Goal: Transaction & Acquisition: Book appointment/travel/reservation

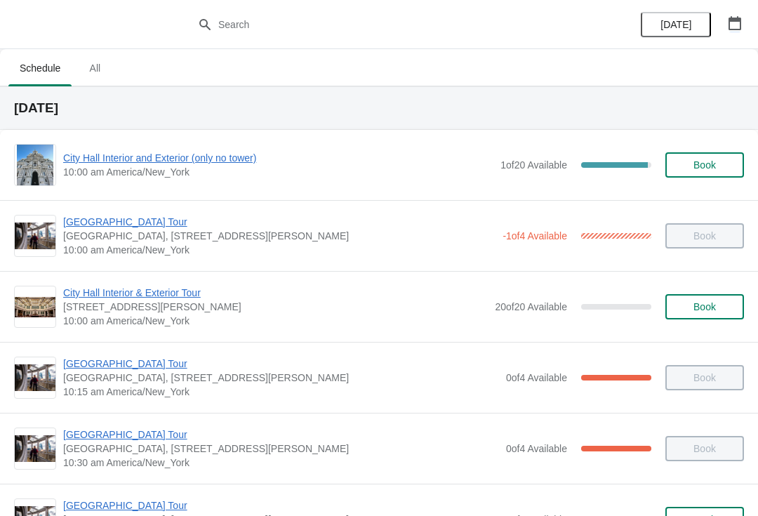
click at [734, 22] on icon "button" at bounding box center [735, 23] width 14 height 14
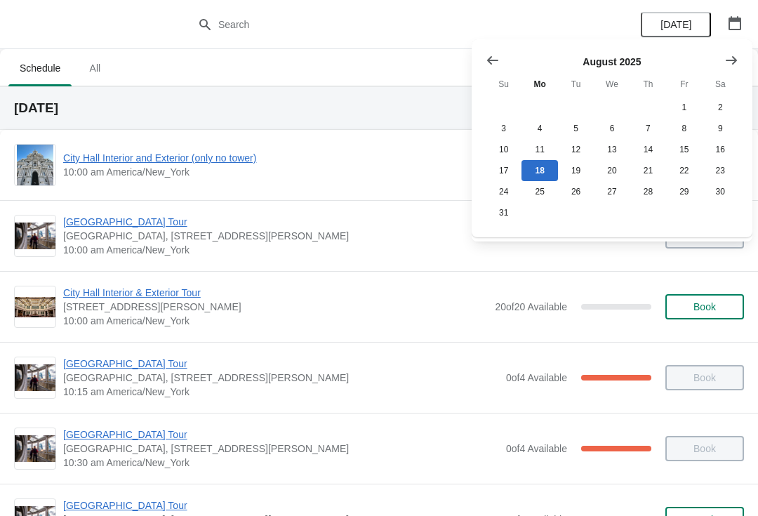
click at [731, 59] on icon "Show next month, September 2025" at bounding box center [732, 60] width 14 height 14
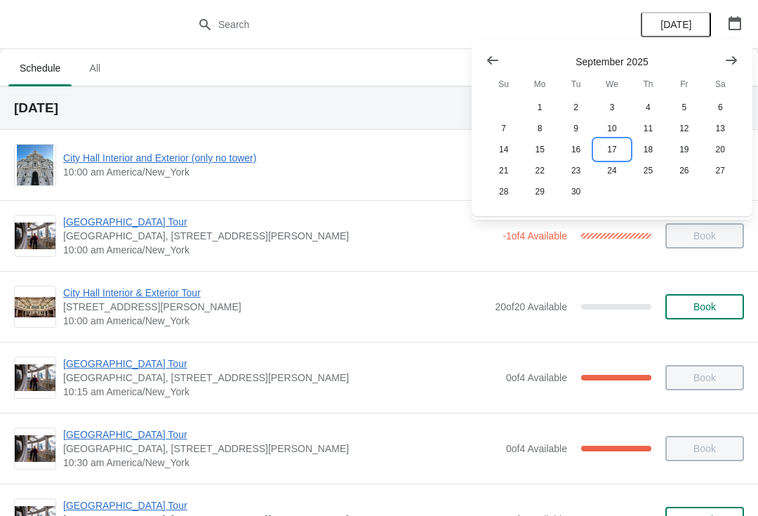
click at [615, 154] on button "17" at bounding box center [612, 149] width 36 height 21
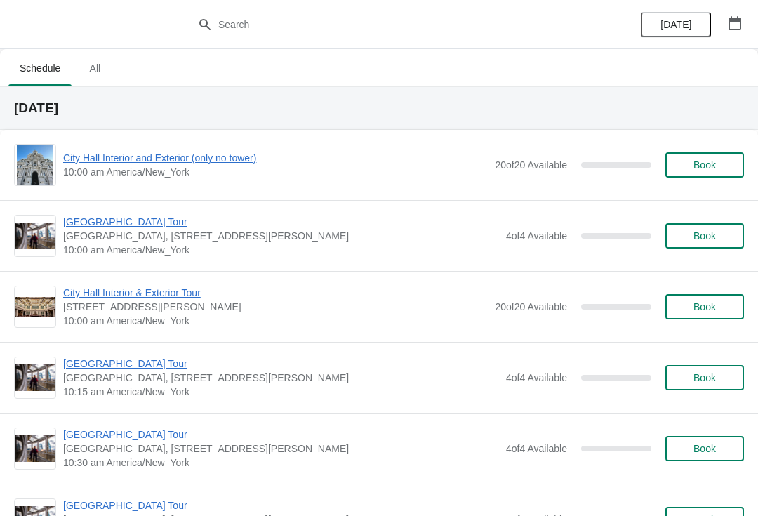
click at [254, 163] on span "City Hall Interior and Exterior (only no tower)" at bounding box center [275, 158] width 425 height 14
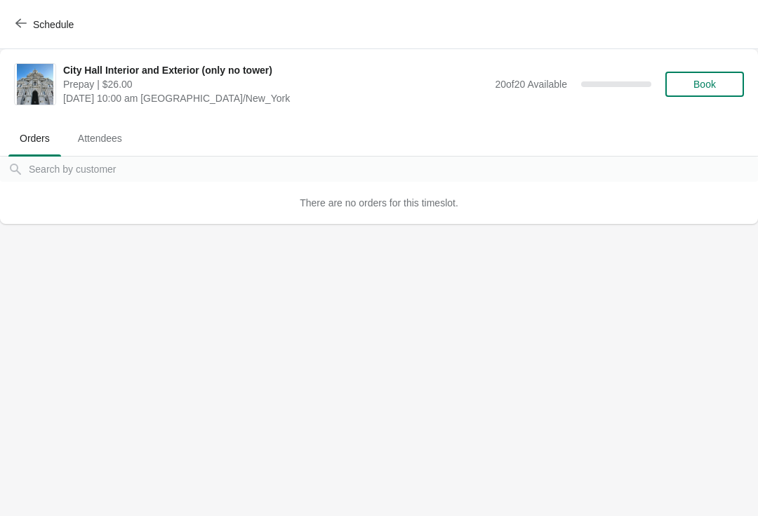
click at [712, 88] on span "Book" at bounding box center [705, 84] width 22 height 11
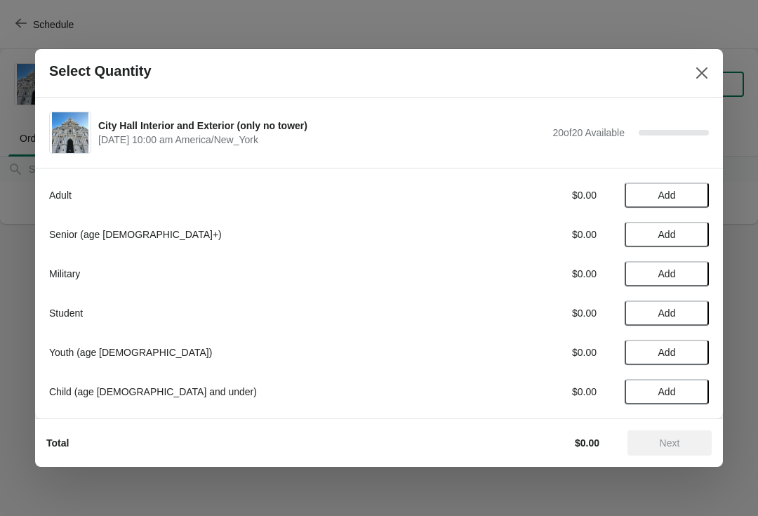
click at [694, 352] on span "Add" at bounding box center [667, 352] width 59 height 11
click at [640, 352] on icon at bounding box center [642, 352] width 15 height 15
click at [690, 392] on span "Add" at bounding box center [667, 391] width 59 height 11
click at [704, 389] on div "1" at bounding box center [667, 392] width 84 height 15
click at [709, 389] on div "Adult $0.00 Add Senior (age [DEMOGRAPHIC_DATA]+) $0.00 Add Military $0.00 Add S…" at bounding box center [379, 293] width 688 height 251
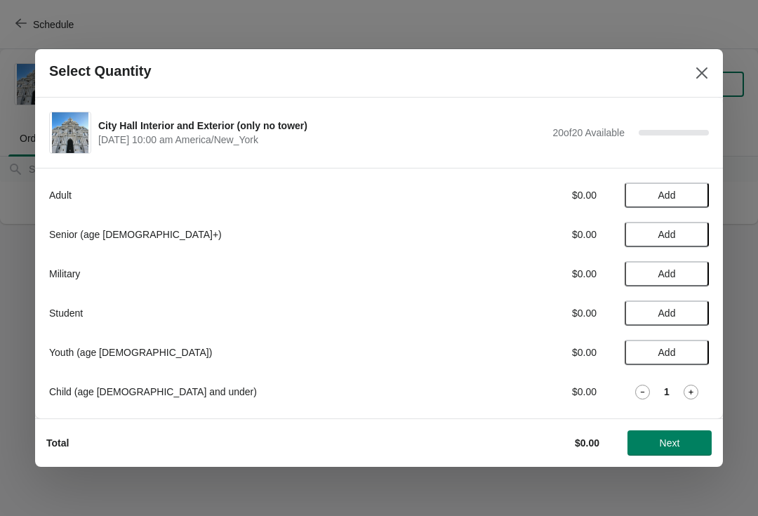
click at [690, 390] on icon at bounding box center [691, 392] width 15 height 15
click at [694, 399] on icon at bounding box center [691, 392] width 15 height 15
click at [687, 391] on icon at bounding box center [691, 392] width 15 height 15
click at [685, 394] on icon at bounding box center [691, 392] width 15 height 15
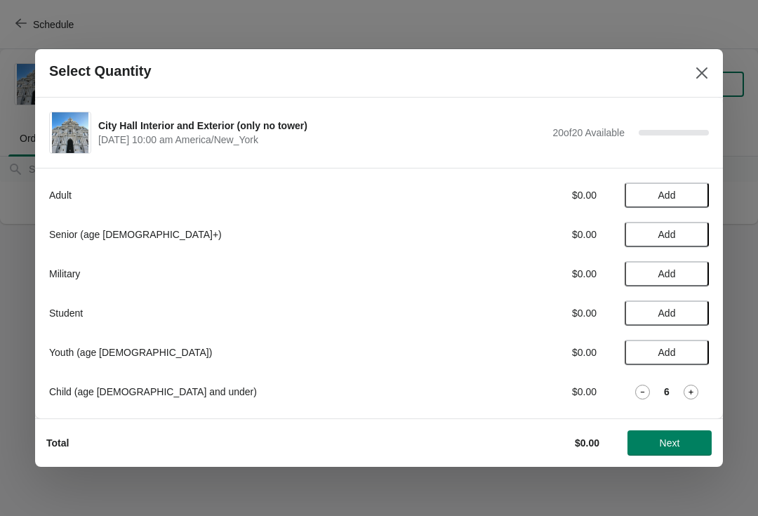
click at [687, 389] on icon at bounding box center [691, 392] width 15 height 15
click at [686, 388] on icon at bounding box center [691, 392] width 15 height 15
click at [691, 390] on icon at bounding box center [691, 392] width 5 height 5
click at [686, 390] on icon at bounding box center [691, 392] width 15 height 15
click at [675, 440] on span "Next" at bounding box center [670, 442] width 20 height 11
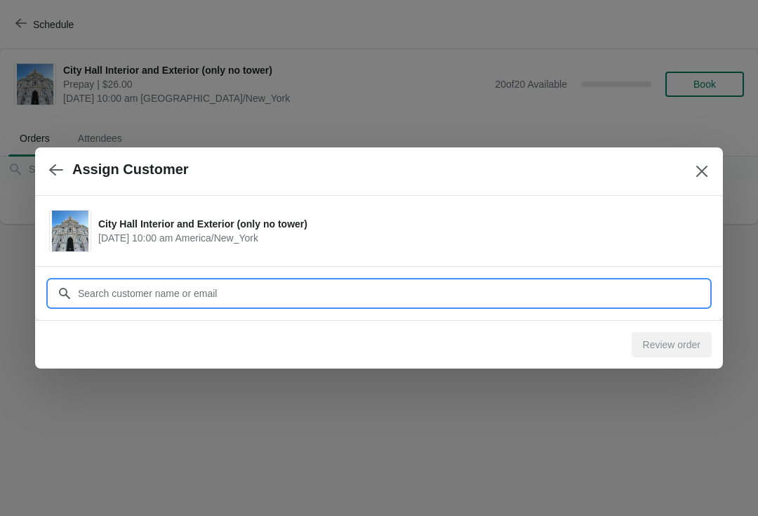
click at [287, 291] on input "Customer" at bounding box center [393, 293] width 632 height 25
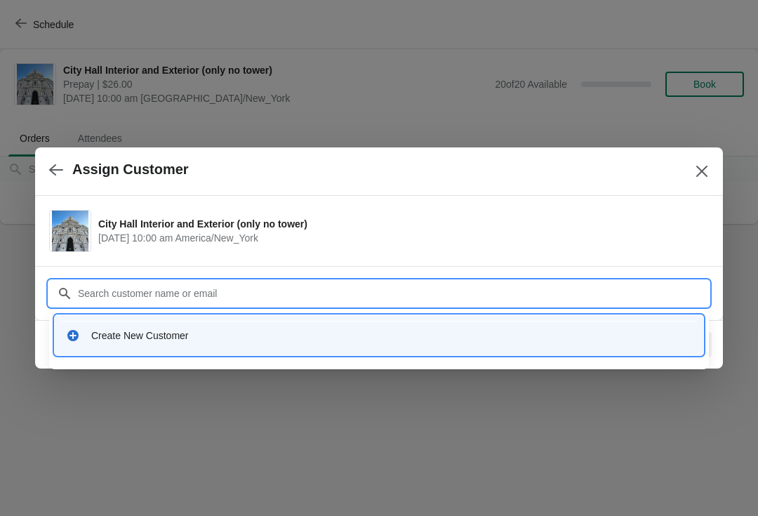
click at [209, 337] on div "Create New Customer" at bounding box center [391, 336] width 601 height 14
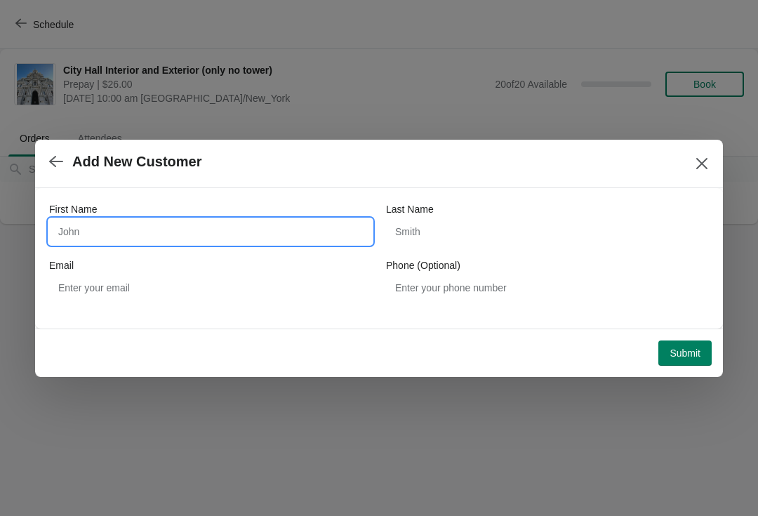
click at [254, 229] on input "First Name" at bounding box center [210, 231] width 323 height 25
type input "J"
type input "[PERSON_NAME]"
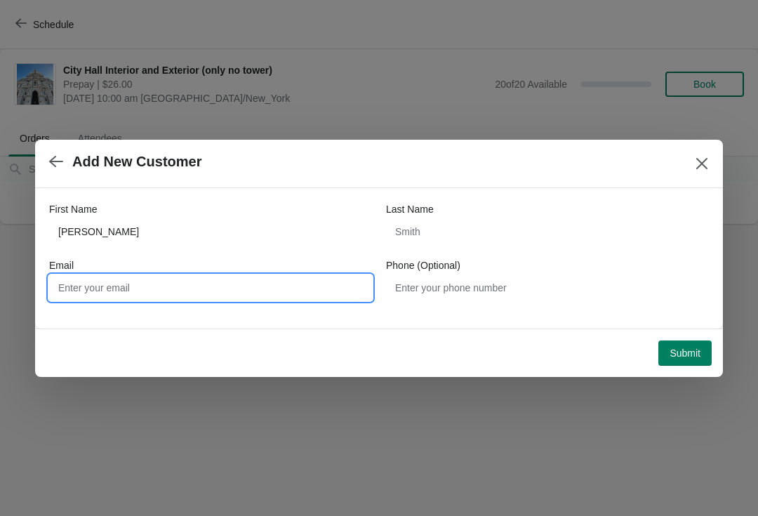
type input "E"
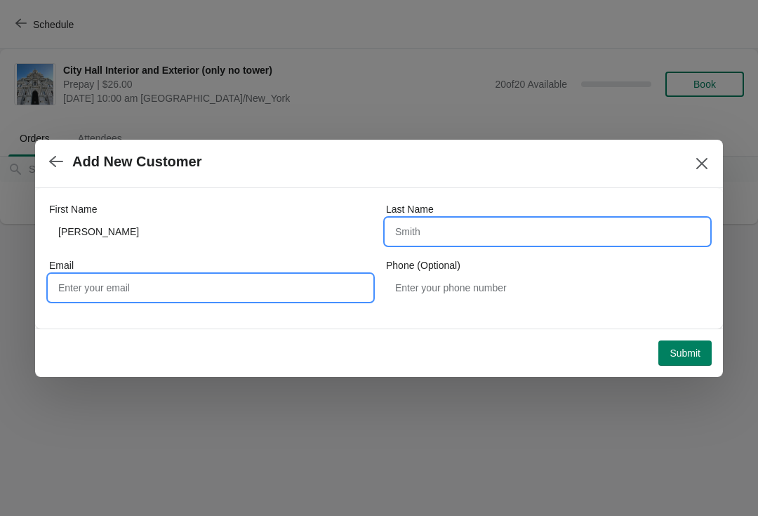
click at [437, 228] on input "Last Name" at bounding box center [547, 231] width 323 height 25
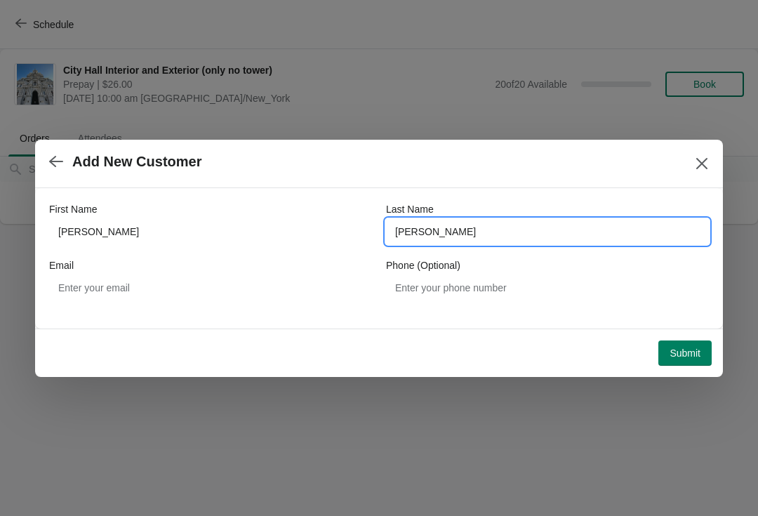
type input "[PERSON_NAME]"
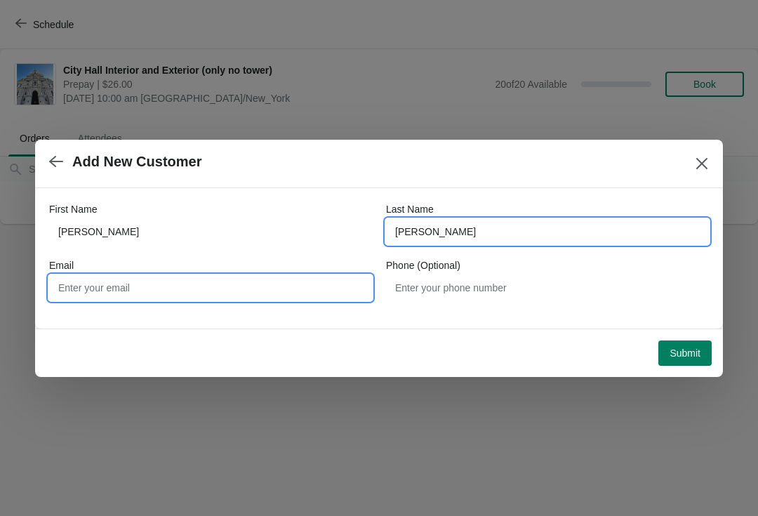
click at [143, 278] on input "Email" at bounding box center [210, 287] width 323 height 25
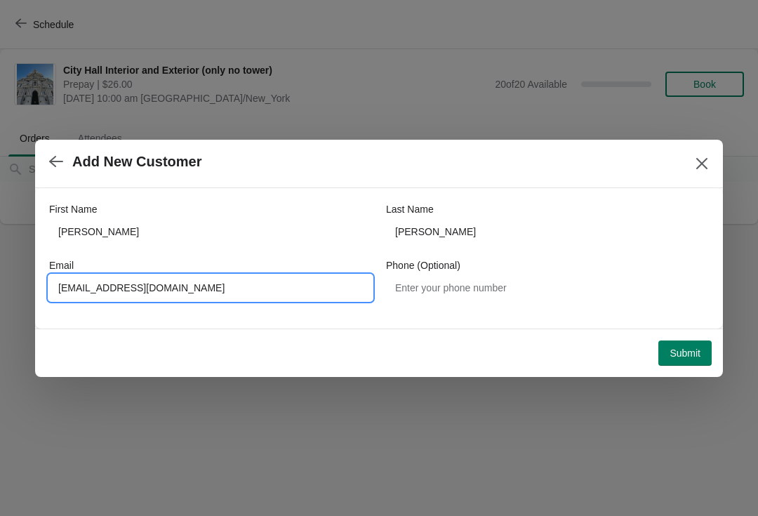
type input "[EMAIL_ADDRESS][DOMAIN_NAME]"
click at [688, 348] on span "Submit" at bounding box center [685, 353] width 31 height 11
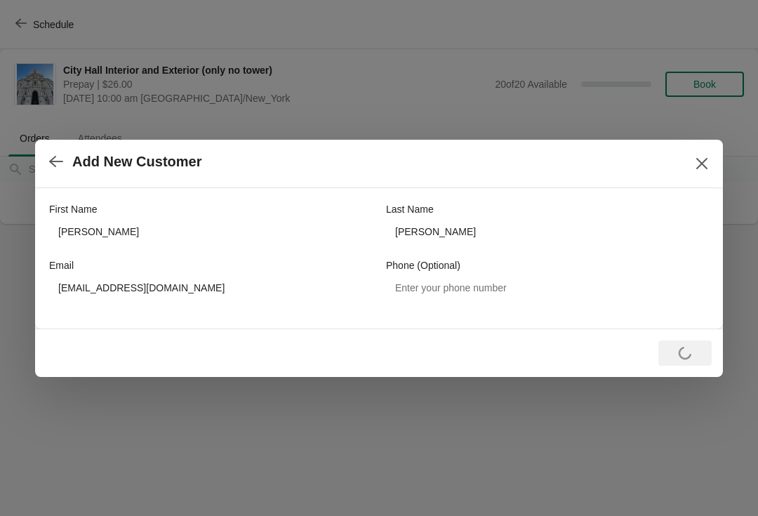
click at [708, 164] on icon "Close" at bounding box center [702, 164] width 14 height 14
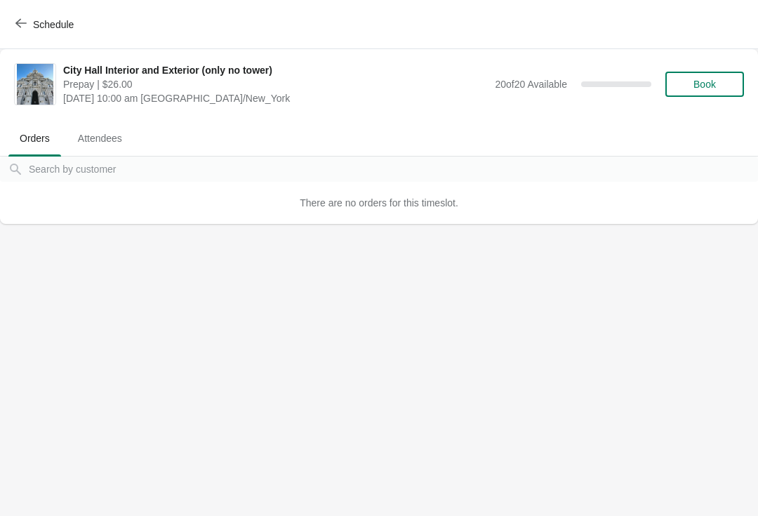
click at [720, 72] on button "Book" at bounding box center [705, 84] width 79 height 25
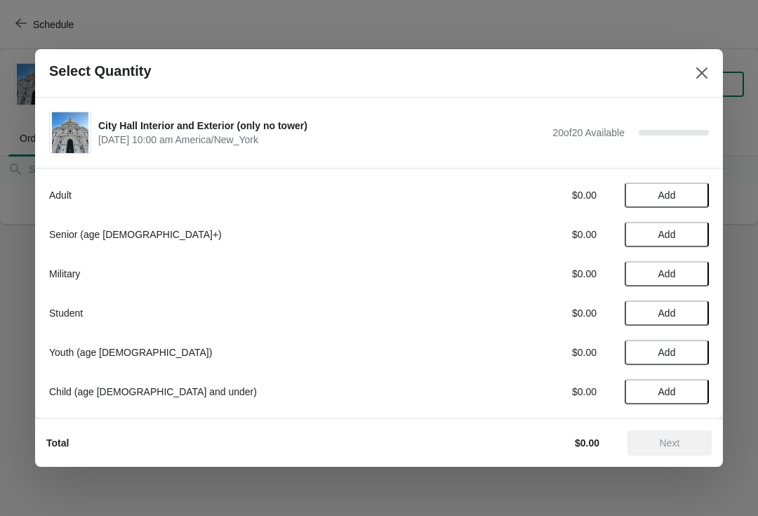
click at [697, 67] on icon "Close" at bounding box center [702, 73] width 14 height 14
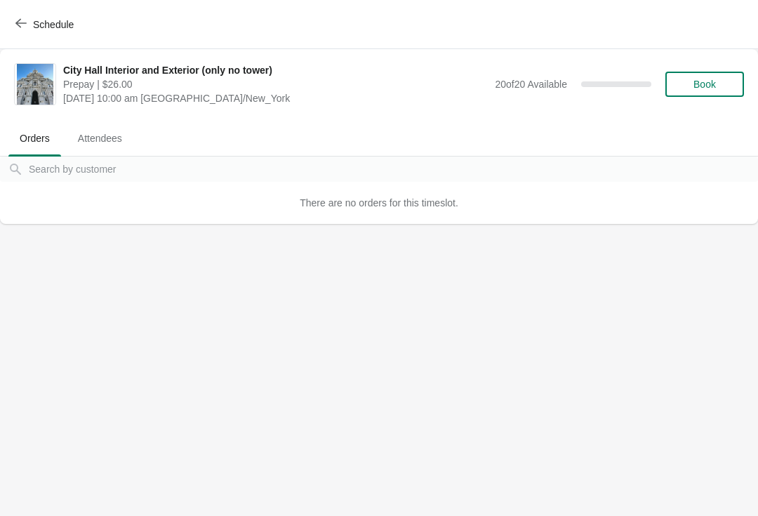
click at [717, 79] on span "Book" at bounding box center [704, 84] width 53 height 11
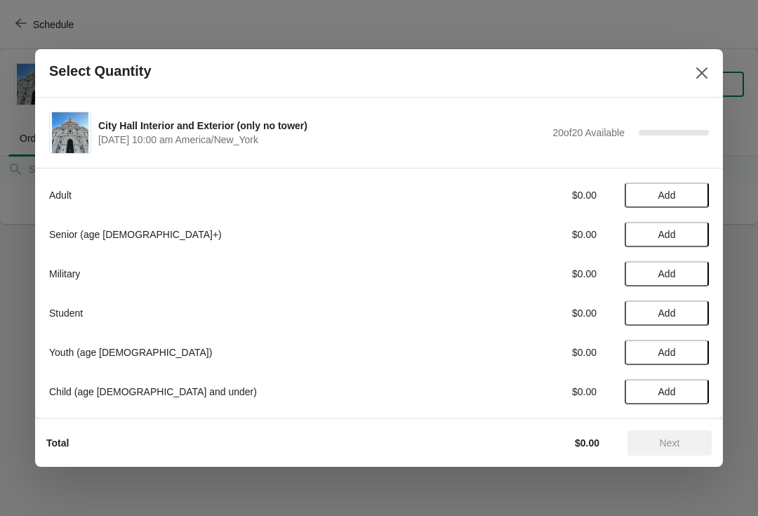
click at [675, 384] on button "Add" at bounding box center [667, 391] width 84 height 25
click at [688, 387] on icon at bounding box center [691, 392] width 15 height 15
click at [690, 386] on icon at bounding box center [691, 392] width 15 height 15
click at [694, 390] on icon at bounding box center [691, 392] width 15 height 15
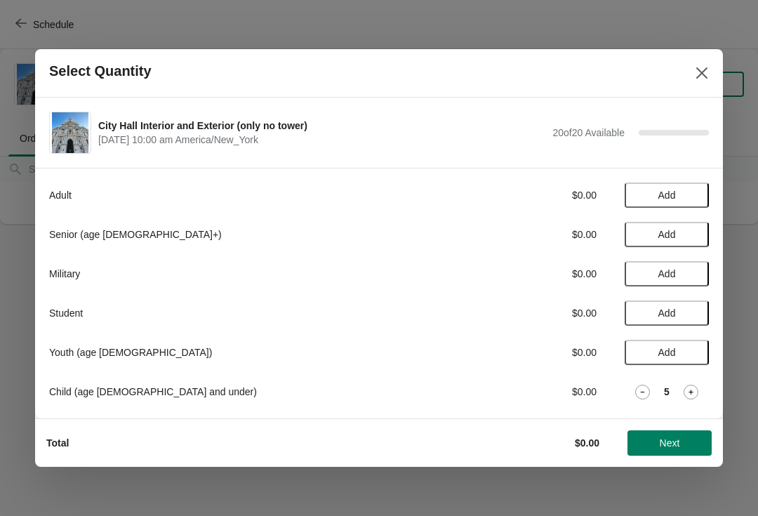
click at [693, 390] on icon at bounding box center [691, 392] width 15 height 15
click at [690, 391] on icon at bounding box center [691, 392] width 15 height 15
click at [690, 393] on icon at bounding box center [691, 392] width 15 height 15
click at [689, 393] on icon at bounding box center [691, 392] width 15 height 15
click at [694, 390] on icon at bounding box center [691, 392] width 15 height 15
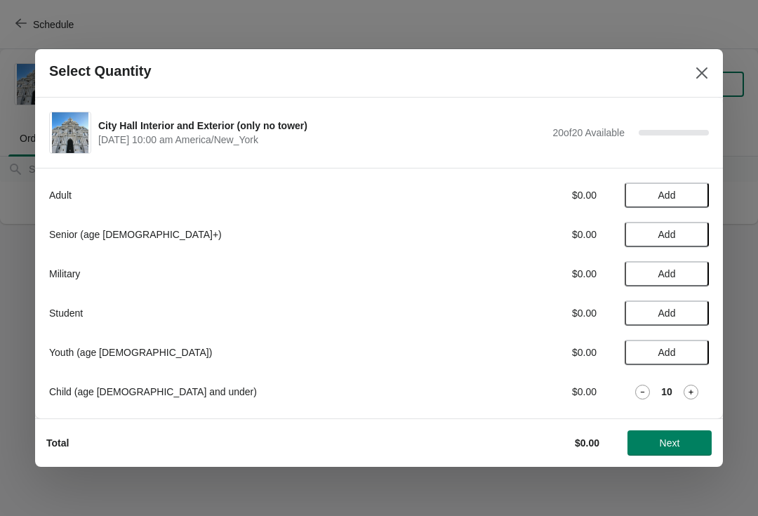
click at [666, 432] on button "Next" at bounding box center [670, 442] width 84 height 25
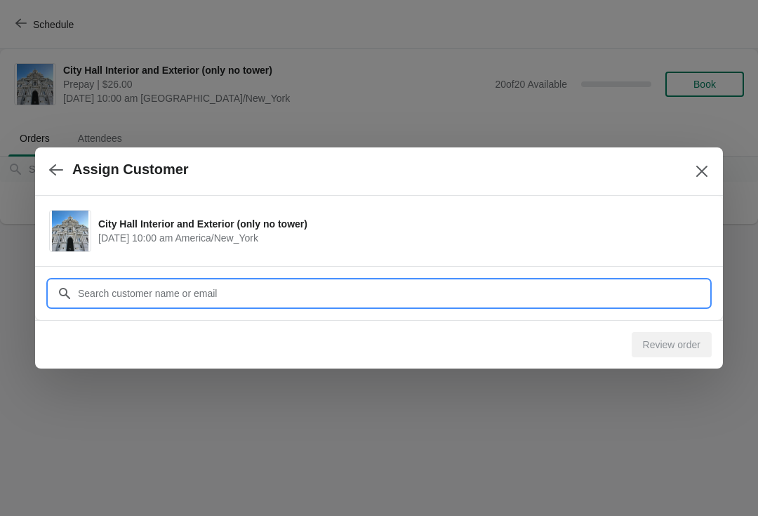
click at [531, 296] on input "Customer" at bounding box center [393, 293] width 632 height 25
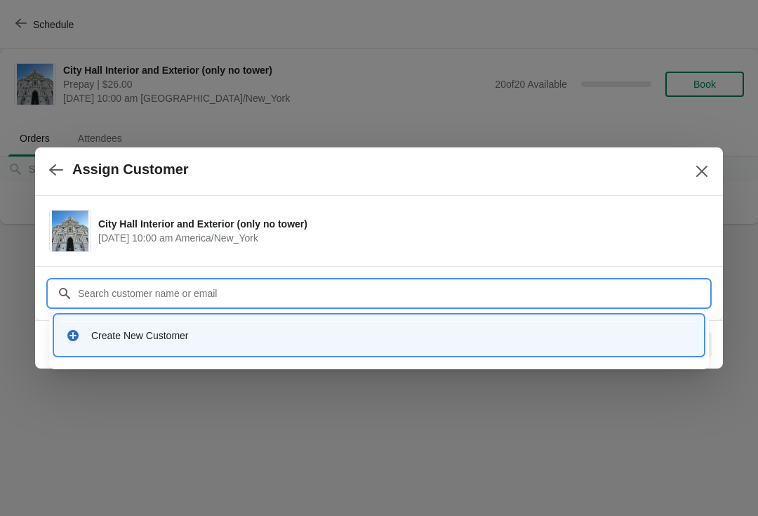
click at [170, 337] on div "Create New Customer" at bounding box center [391, 336] width 601 height 14
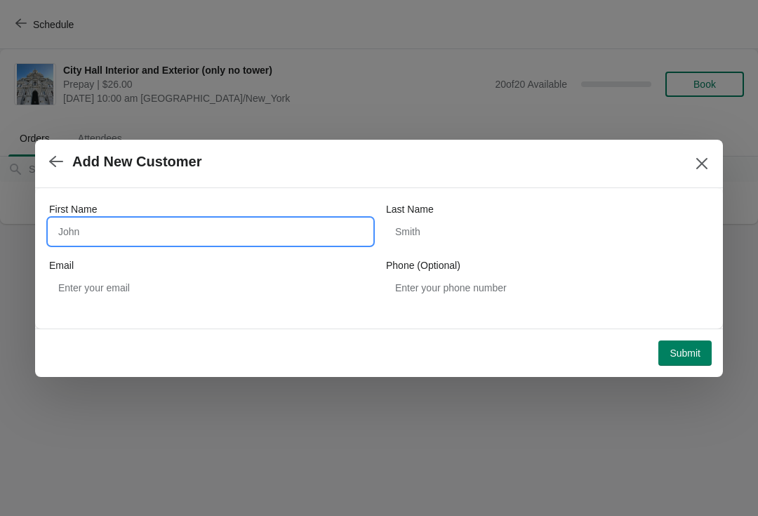
click at [157, 232] on input "First Name" at bounding box center [210, 231] width 323 height 25
type input "[PERSON_NAME]"
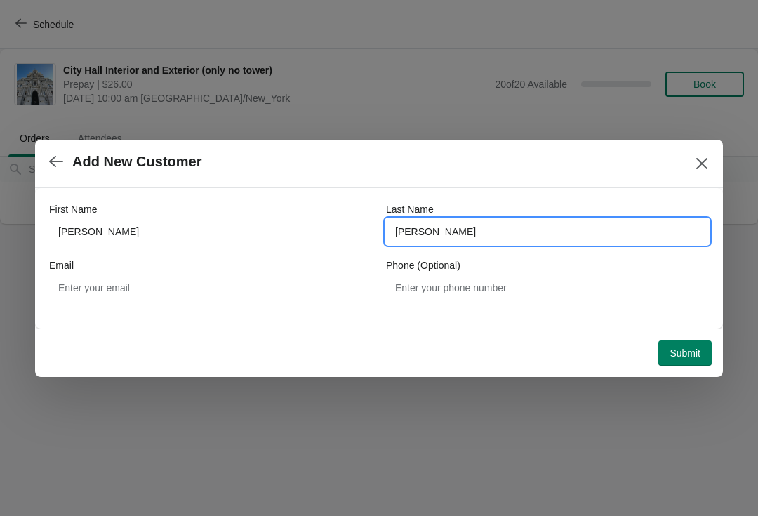
type input "[PERSON_NAME]"
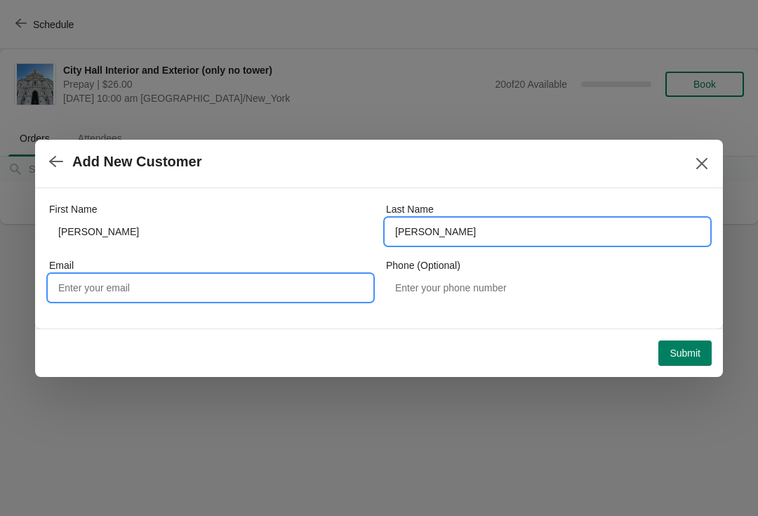
click at [192, 282] on input "Email" at bounding box center [210, 287] width 323 height 25
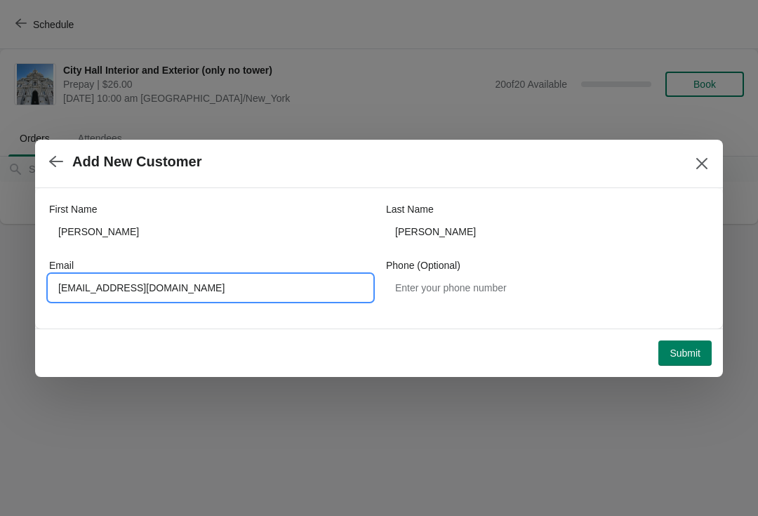
type input "[EMAIL_ADDRESS][DOMAIN_NAME]"
click at [689, 355] on span "Submit" at bounding box center [685, 353] width 31 height 11
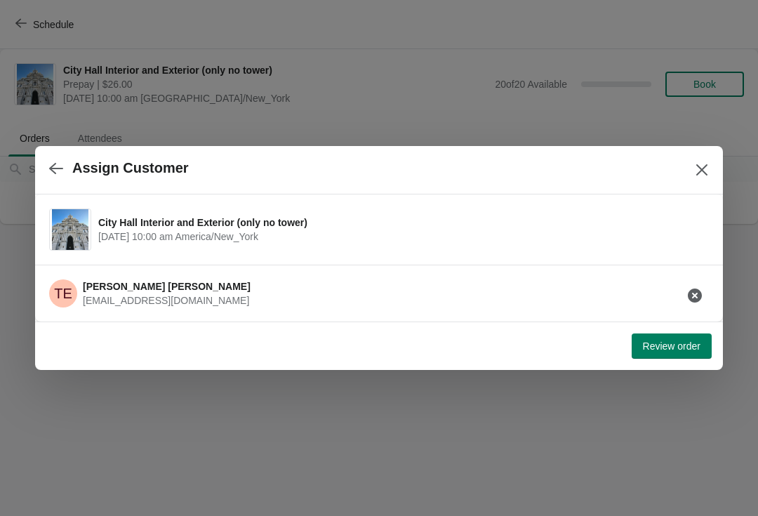
click at [672, 350] on span "Review order" at bounding box center [672, 346] width 58 height 11
